Goal: Information Seeking & Learning: Learn about a topic

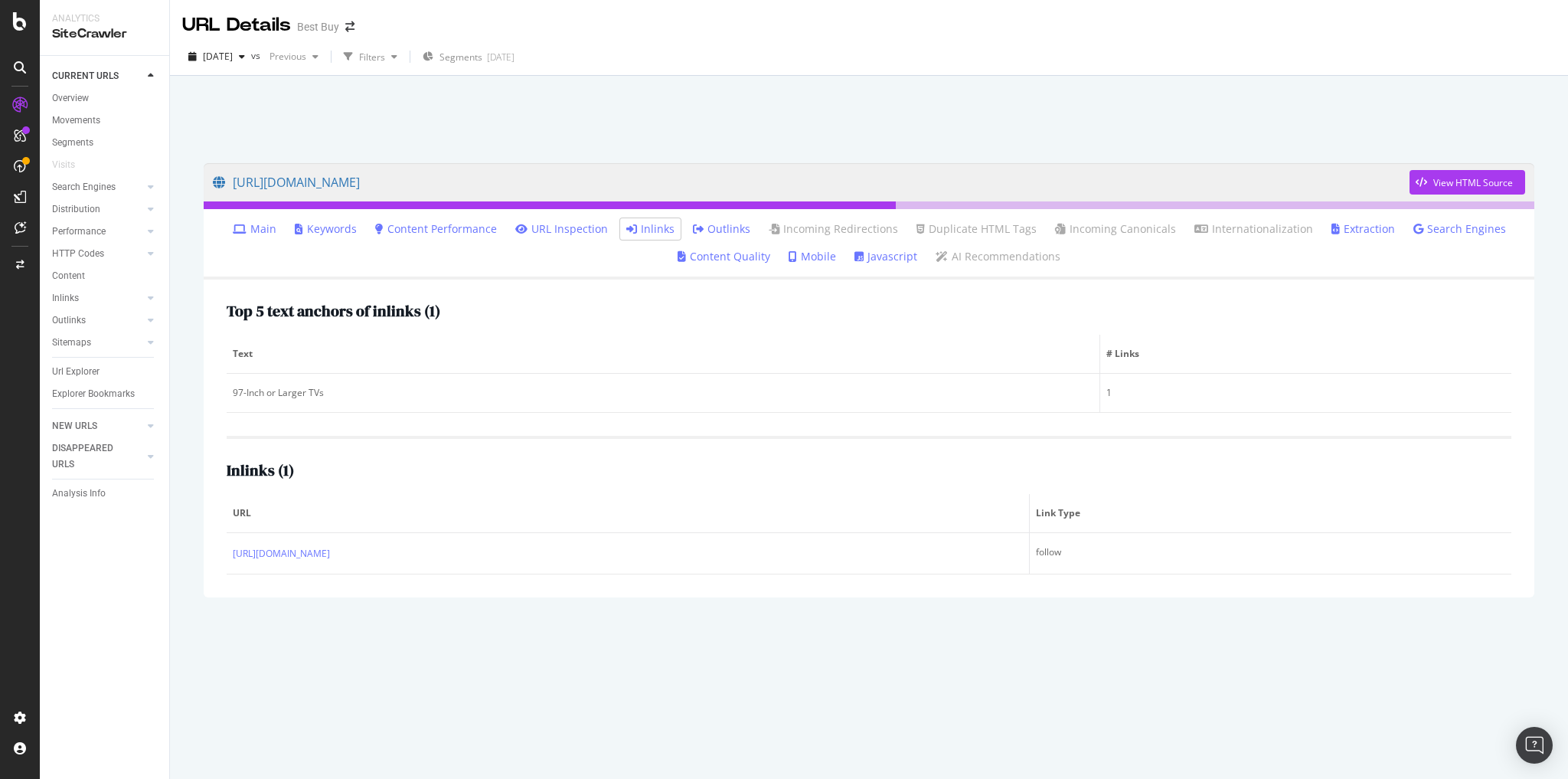
drag, startPoint x: 88, startPoint y: 371, endPoint x: 658, endPoint y: 252, distance: 582.3
click at [87, 371] on div "Url Explorer" at bounding box center [76, 372] width 48 height 16
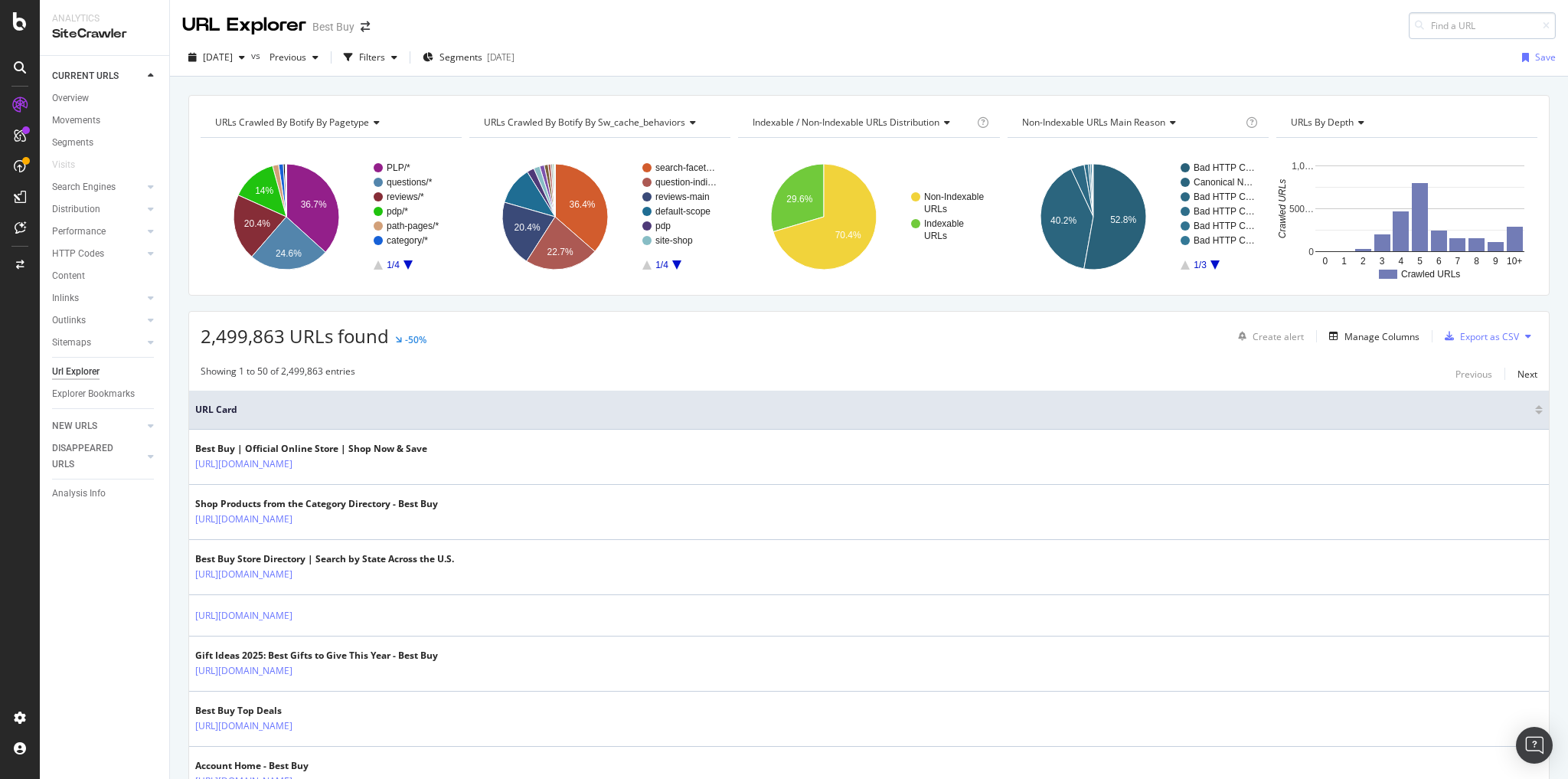
click at [1433, 27] on input at bounding box center [1482, 25] width 147 height 27
type input "[URL][DOMAIN_NAME]"
click at [1348, 47] on span "[URL][DOMAIN_NAME]" at bounding box center [1297, 44] width 102 height 13
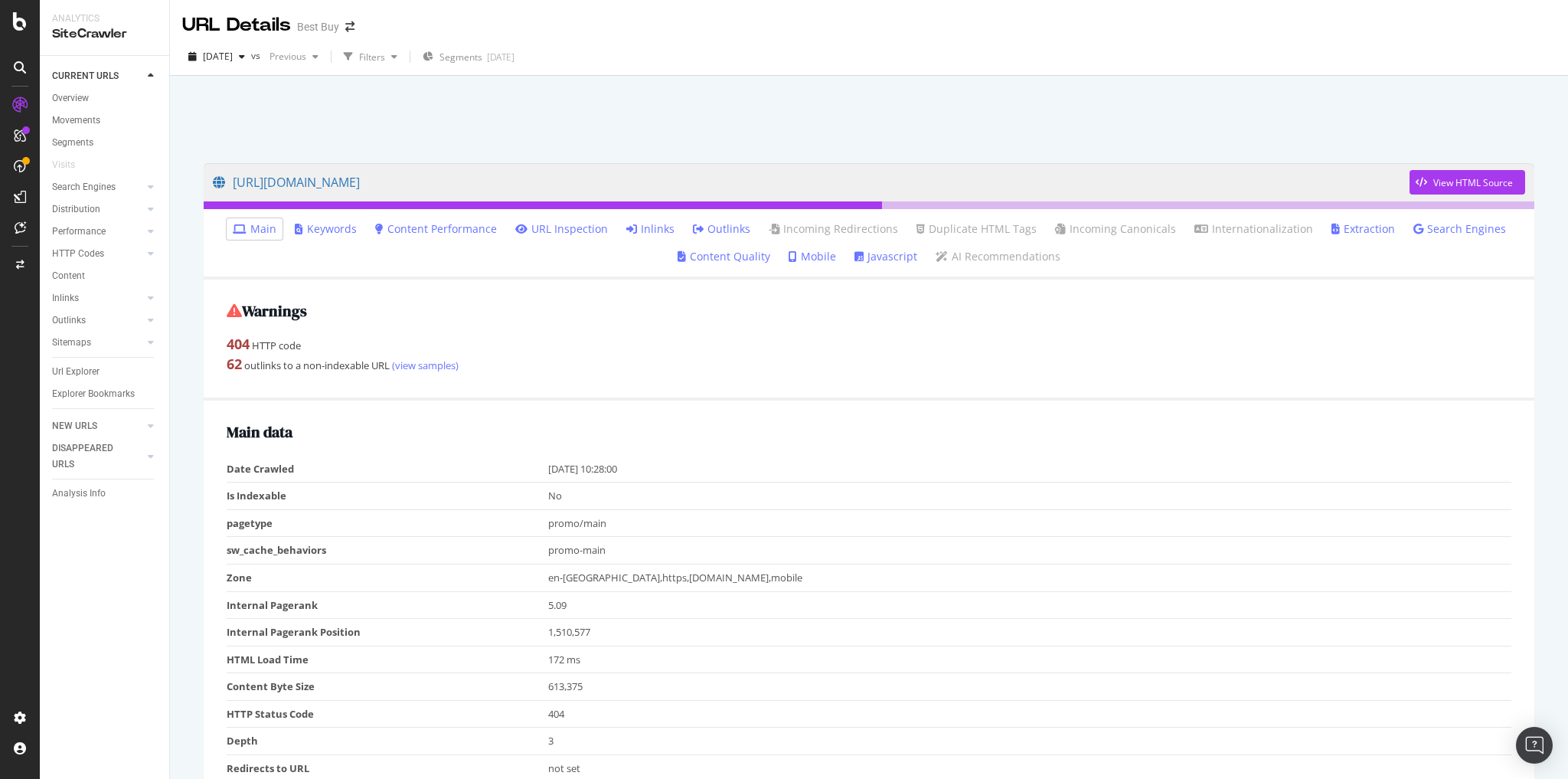
click at [664, 229] on link "Inlinks" at bounding box center [650, 229] width 48 height 15
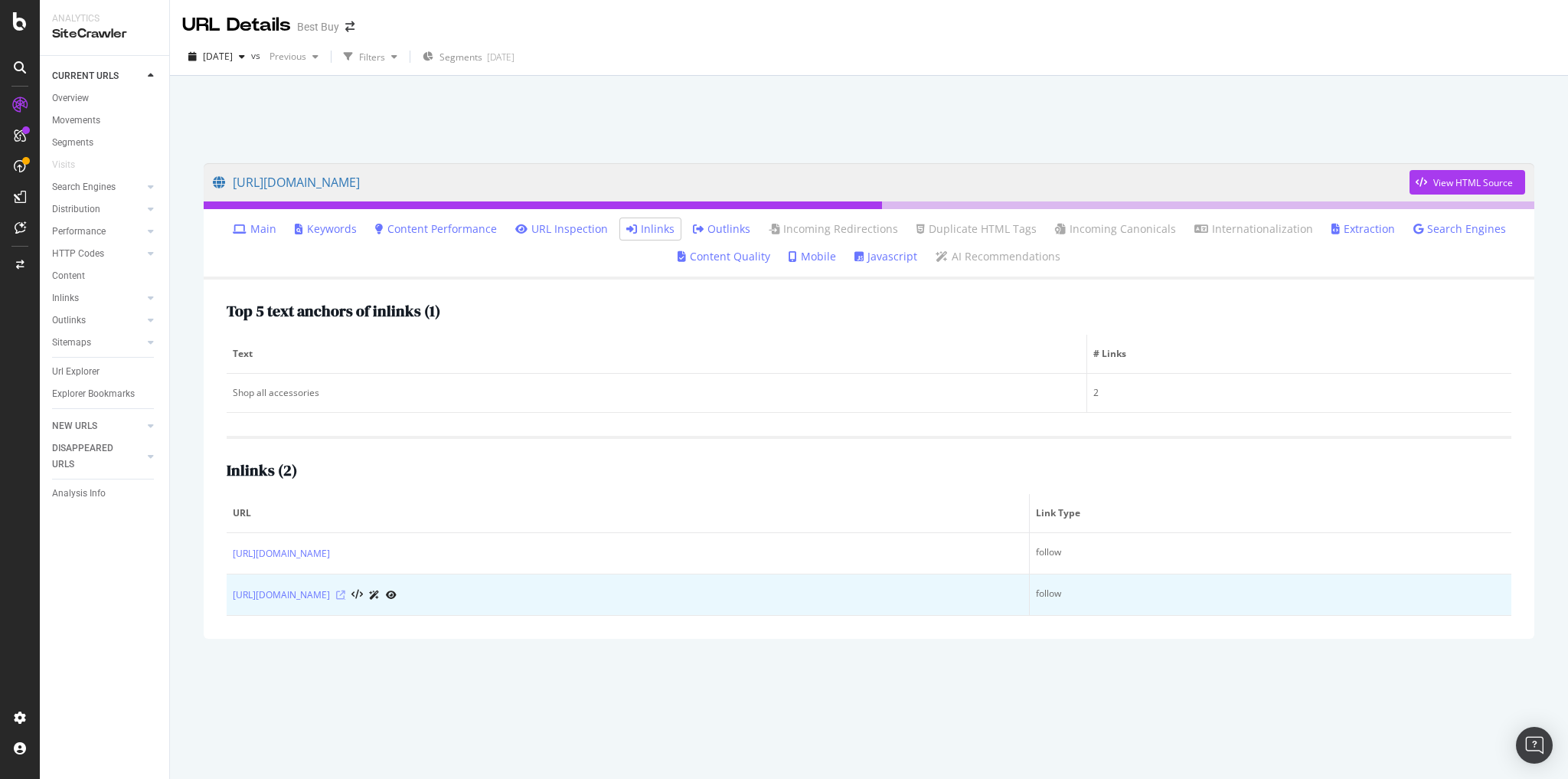
click at [346, 595] on icon at bounding box center [341, 595] width 9 height 9
